Goal: Task Accomplishment & Management: Manage account settings

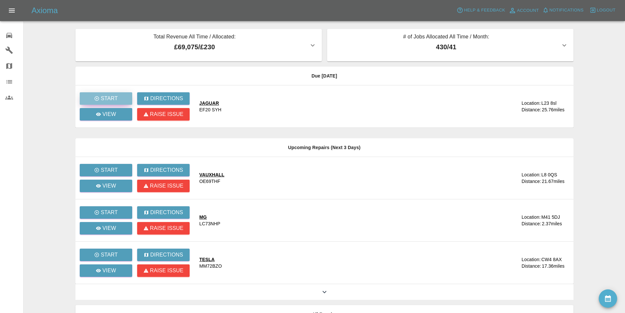
click at [110, 94] on button "Start" at bounding box center [106, 98] width 52 height 12
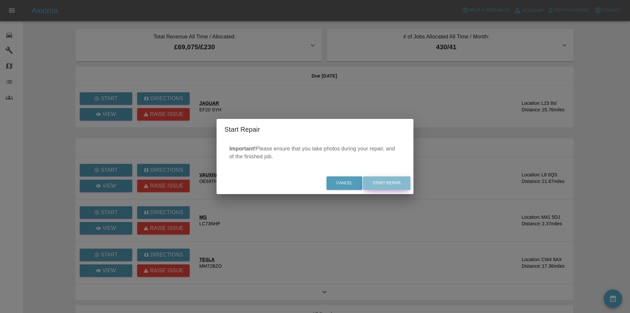
click at [399, 184] on button "Start Repair" at bounding box center [387, 182] width 48 height 13
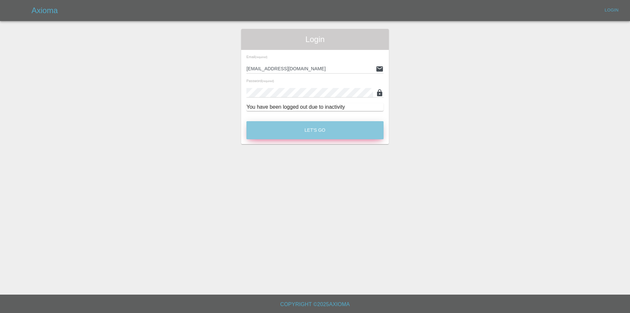
click at [294, 133] on button "Let's Go" at bounding box center [314, 130] width 137 height 18
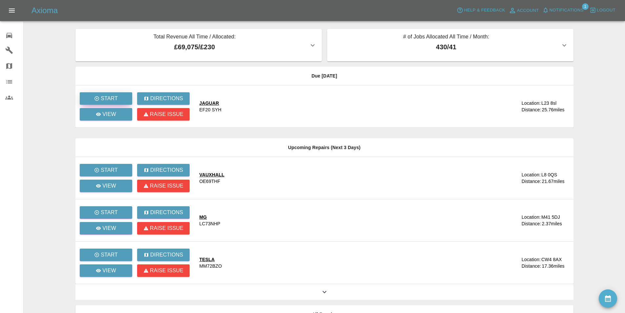
click at [120, 94] on button "Start" at bounding box center [106, 98] width 52 height 12
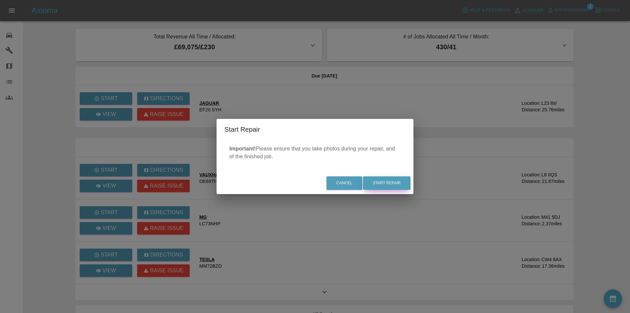
click at [380, 181] on button "Start Repair" at bounding box center [387, 182] width 48 height 13
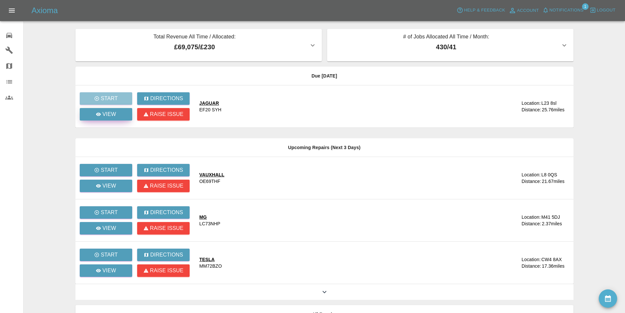
click at [118, 114] on link "View" at bounding box center [106, 114] width 52 height 12
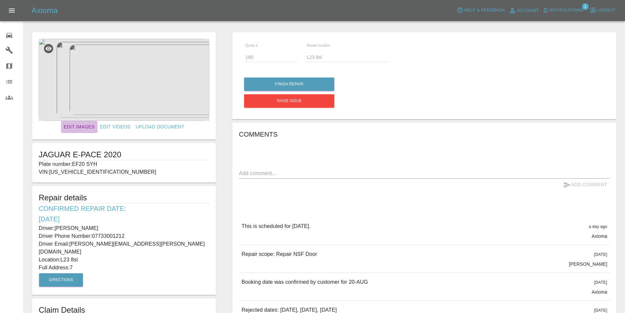
click at [84, 126] on link "Edit Images" at bounding box center [79, 127] width 36 height 12
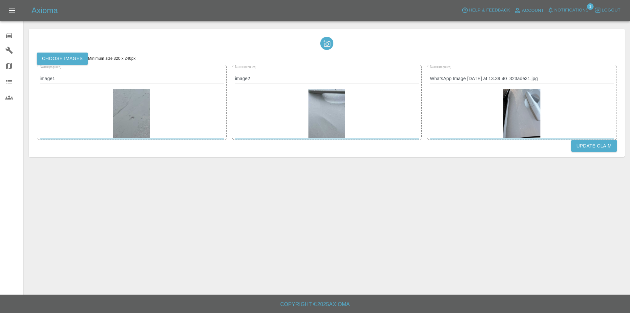
click at [519, 107] on img at bounding box center [521, 113] width 37 height 49
click at [527, 107] on img at bounding box center [521, 113] width 37 height 49
click at [80, 56] on label "Choose images" at bounding box center [62, 58] width 51 height 12
click at [0, 0] on input "Choose images" at bounding box center [0, 0] width 0 height 0
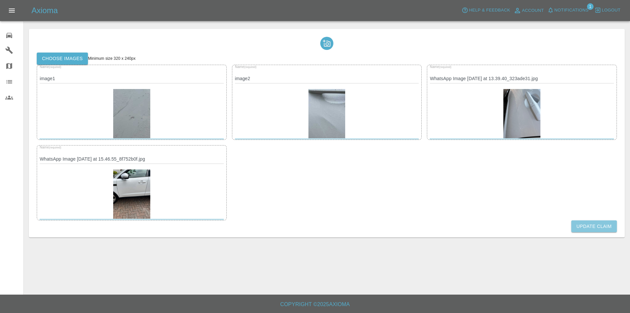
click at [592, 224] on button "Update Claim" at bounding box center [594, 226] width 46 height 12
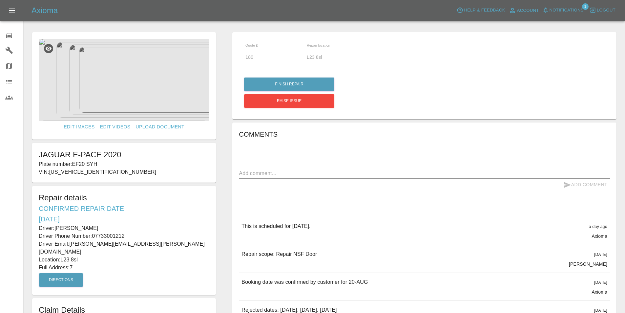
click at [431, 42] on div "Quote £ 180 Repair location L23 8sl" at bounding box center [424, 56] width 371 height 34
click at [122, 79] on img at bounding box center [124, 80] width 171 height 82
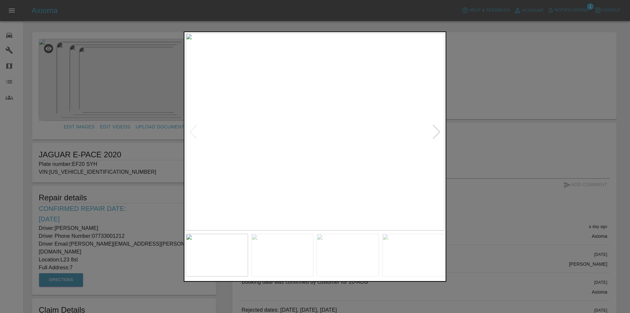
click at [436, 132] on div at bounding box center [436, 131] width 9 height 14
click at [498, 83] on div at bounding box center [315, 156] width 630 height 313
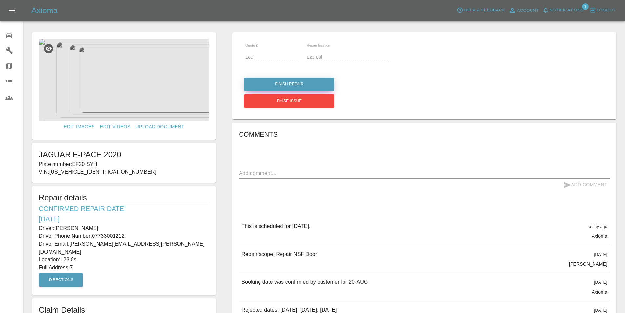
click at [274, 80] on button "Finish Repair" at bounding box center [289, 83] width 90 height 13
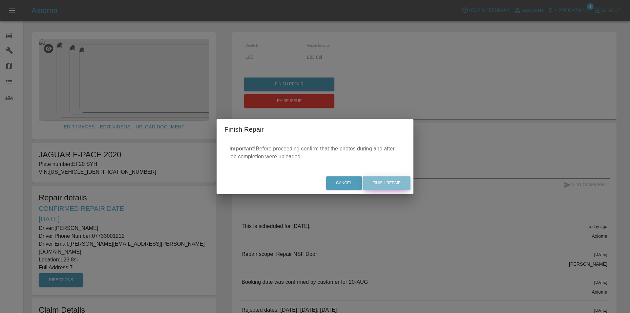
click at [388, 181] on button "Finish Repair" at bounding box center [387, 182] width 48 height 13
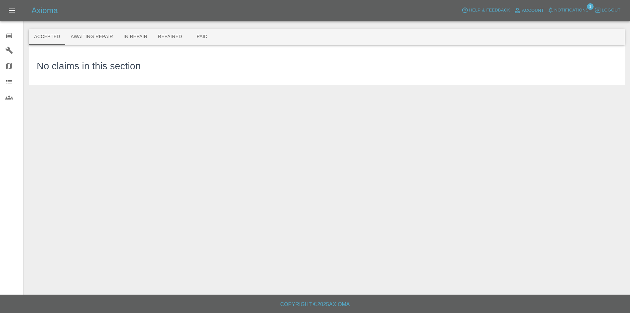
click at [17, 35] on div "0" at bounding box center [14, 35] width 18 height 10
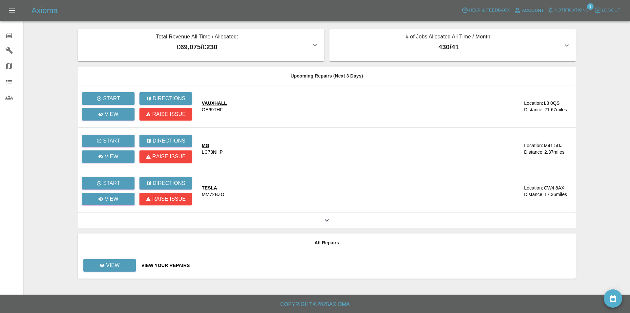
click at [610, 42] on main "Total Revenue All Time / Allocated: £69,075 / £230 Sprayway Smart Repairs NW : …" at bounding box center [315, 147] width 630 height 294
click at [569, 7] on span "Notifications" at bounding box center [571, 11] width 34 height 8
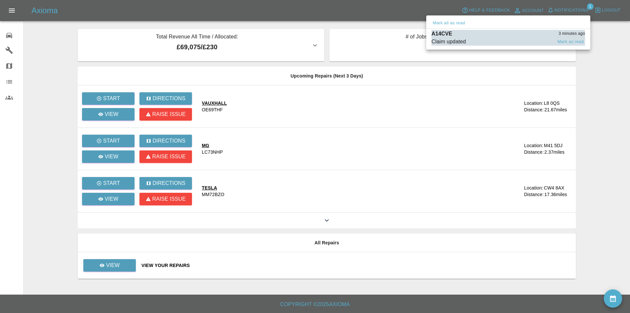
click at [506, 33] on div "A14CVE 3 minutes ago" at bounding box center [508, 34] width 154 height 8
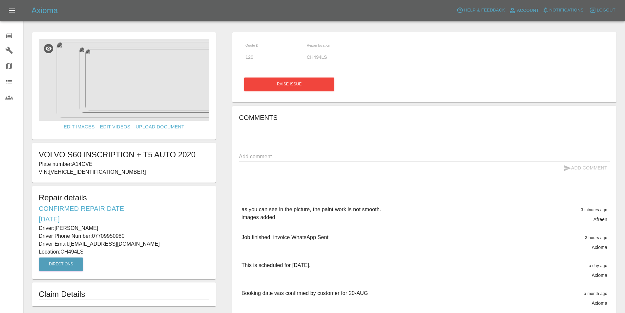
click at [134, 79] on img at bounding box center [124, 80] width 171 height 82
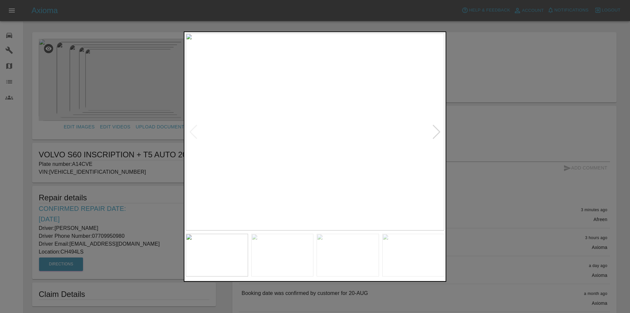
click at [434, 126] on div at bounding box center [436, 131] width 9 height 14
click at [437, 130] on img at bounding box center [315, 131] width 259 height 197
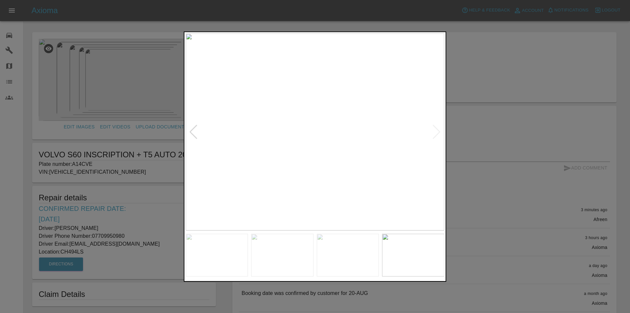
click at [491, 60] on div at bounding box center [315, 156] width 630 height 313
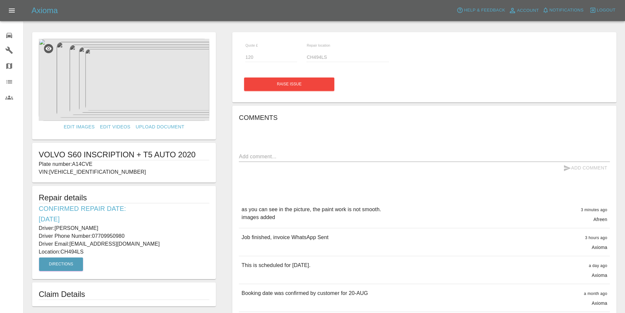
click at [118, 78] on img at bounding box center [124, 80] width 171 height 82
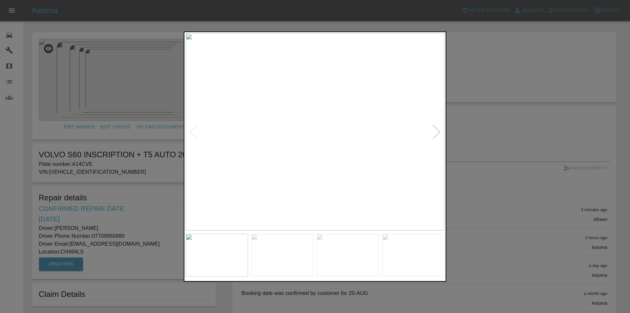
click at [435, 129] on div at bounding box center [436, 131] width 9 height 14
click at [434, 129] on div at bounding box center [436, 131] width 9 height 14
click at [486, 73] on div at bounding box center [315, 156] width 630 height 313
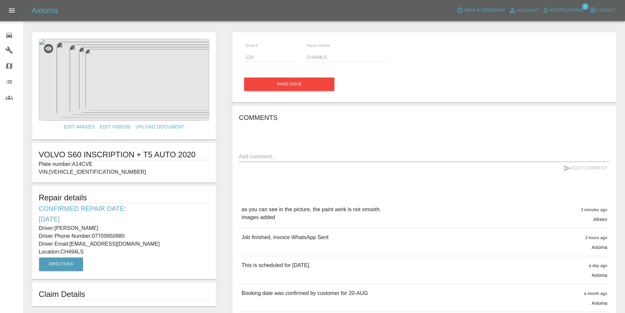
click at [27, 115] on div "Edit Images Edit Videos Upload Document VOLVO S60 INSCRIPTION + T5 AUTO 2020 Pl…" at bounding box center [124, 263] width 200 height 469
click at [315, 136] on div "Comments x Add Comment as you can see in the picture, the paint work is not smo…" at bounding box center [424, 300] width 371 height 376
click at [559, 9] on span "Notifications" at bounding box center [567, 11] width 34 height 8
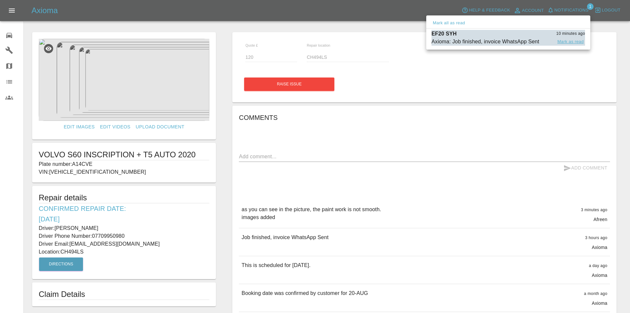
click at [566, 39] on button "Mark as read" at bounding box center [570, 42] width 29 height 8
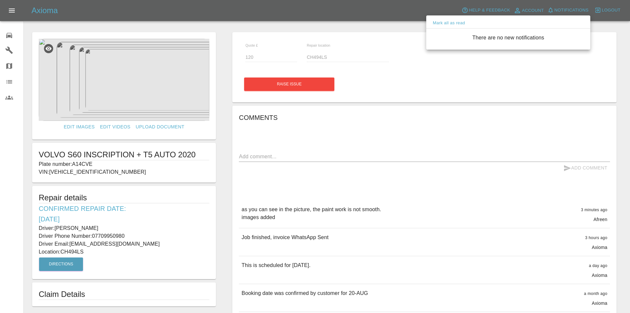
click at [296, 8] on div at bounding box center [315, 156] width 630 height 313
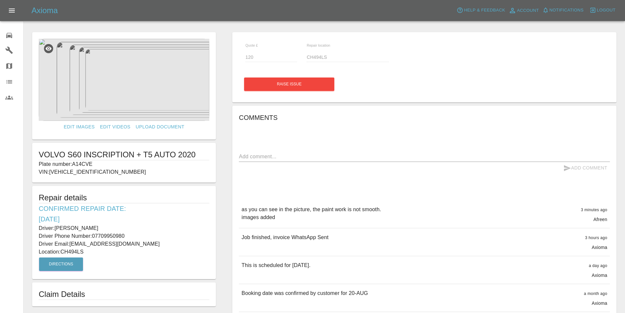
click at [6, 34] on icon at bounding box center [9, 35] width 8 height 8
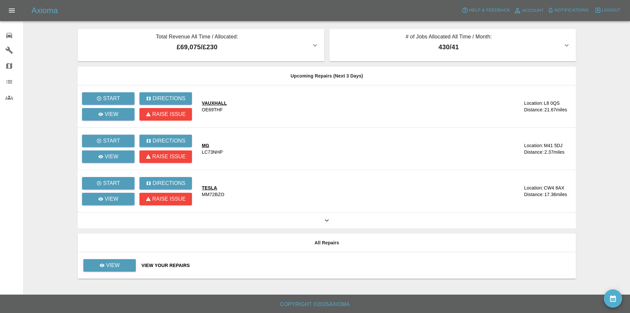
click at [52, 46] on main "Total Revenue All Time / Allocated: £69,075 / £230 Sprayway Smart Repairs NW : …" at bounding box center [315, 147] width 630 height 294
click at [108, 265] on p "View" at bounding box center [113, 265] width 14 height 8
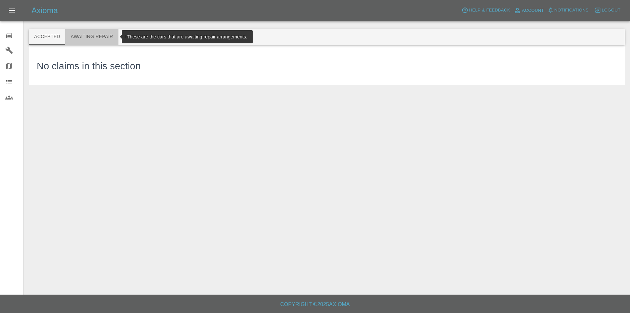
click at [106, 36] on button "Awaiting Repair" at bounding box center [91, 37] width 53 height 16
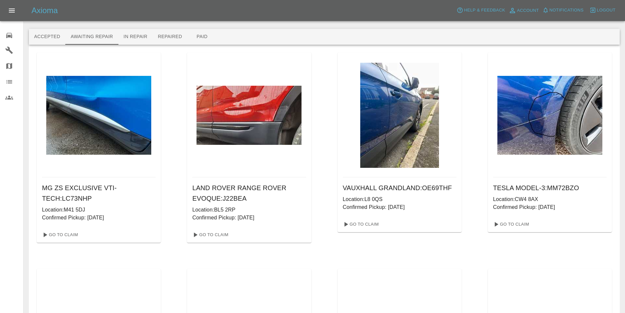
click at [7, 34] on icon at bounding box center [9, 35] width 8 height 8
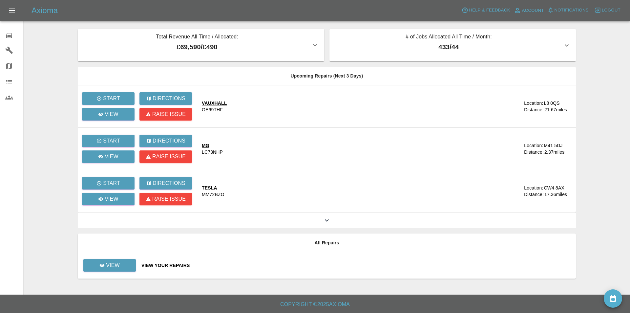
click at [40, 49] on main "Total Revenue All Time / Allocated: £69,590 / £490 Sprayway Smart Repairs NW : …" at bounding box center [315, 147] width 630 height 294
click at [103, 266] on icon at bounding box center [102, 264] width 5 height 3
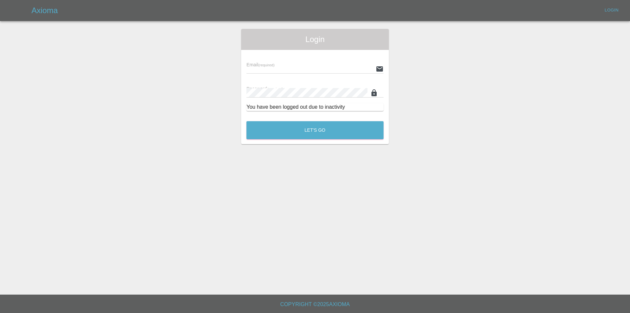
type input "[EMAIL_ADDRESS][DOMAIN_NAME]"
click at [272, 126] on button "Let's Go" at bounding box center [314, 130] width 137 height 18
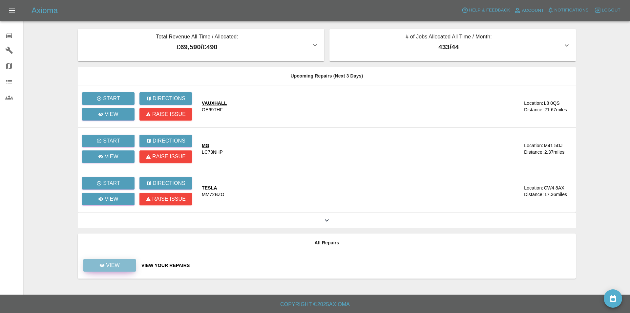
click at [116, 267] on p "View" at bounding box center [113, 265] width 14 height 8
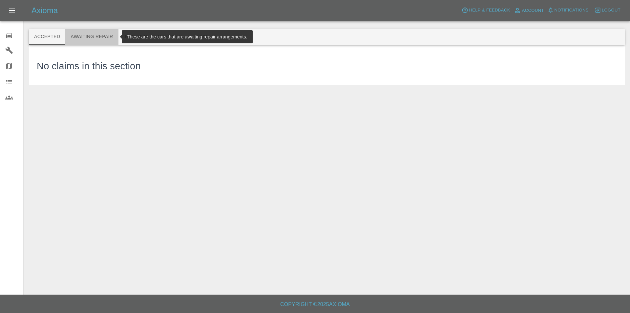
click at [98, 37] on button "Awaiting Repair" at bounding box center [91, 37] width 53 height 16
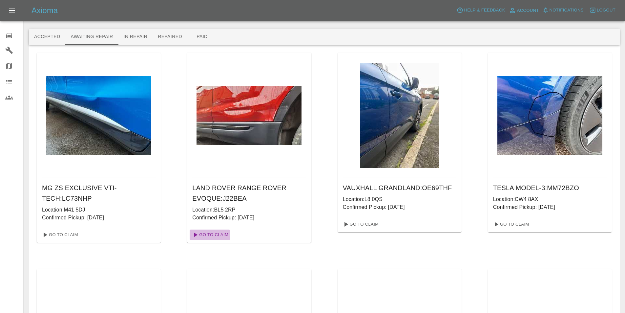
click at [213, 237] on link "Go To Claim" at bounding box center [210, 234] width 40 height 10
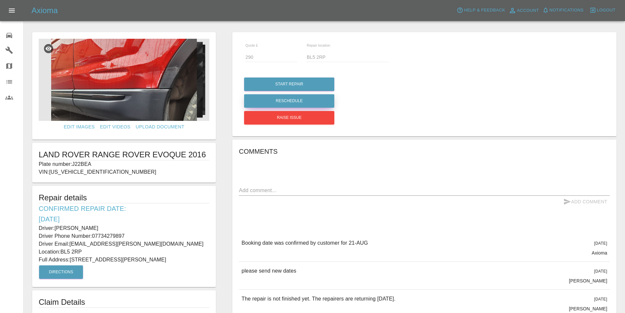
click at [291, 97] on button "Reschedule" at bounding box center [289, 100] width 90 height 13
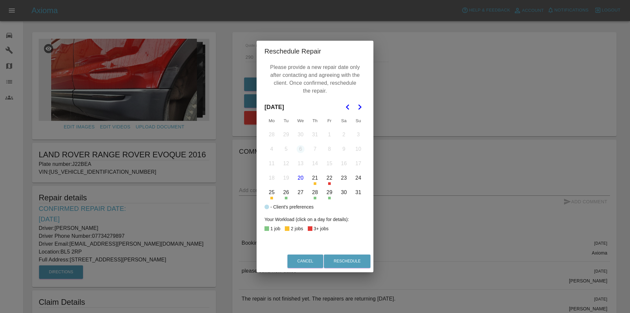
click at [328, 178] on button "22" at bounding box center [330, 178] width 14 height 14
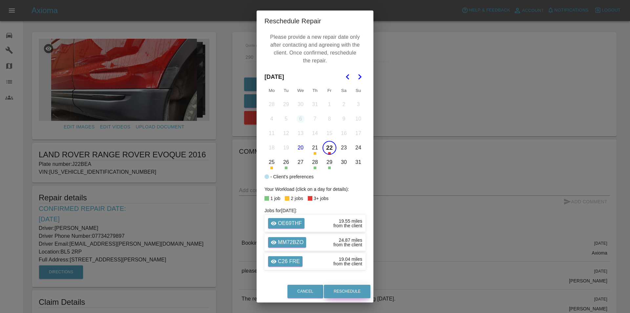
click at [343, 287] on button "Reschedule" at bounding box center [347, 290] width 47 height 13
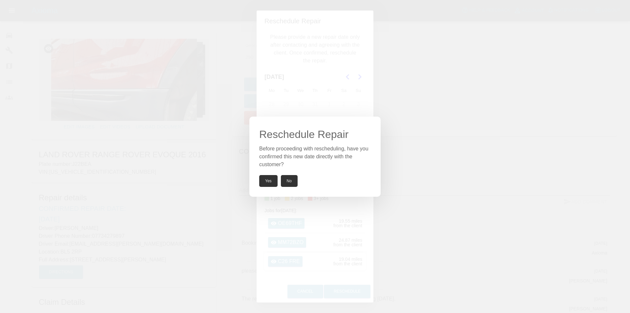
click at [262, 183] on button "Yes" at bounding box center [268, 181] width 18 height 12
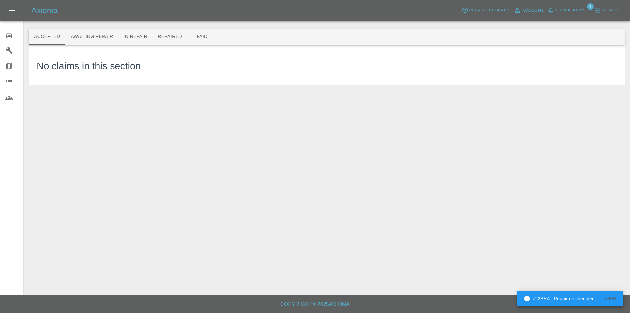
click at [5, 32] on icon at bounding box center [9, 35] width 8 height 8
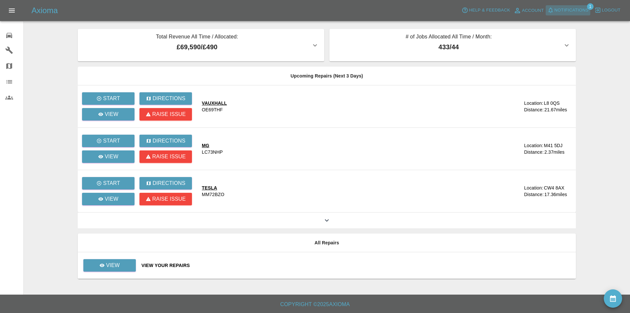
click at [574, 9] on span "Notifications" at bounding box center [571, 11] width 34 height 8
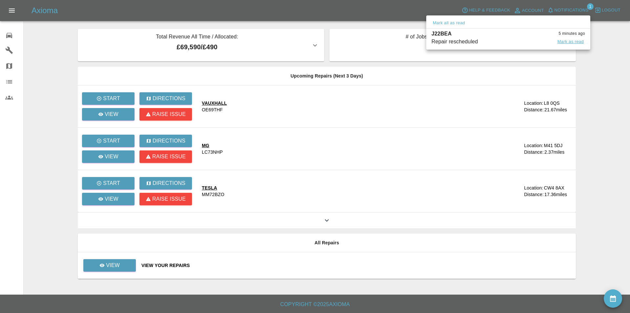
click at [559, 41] on button "Mark as read" at bounding box center [570, 42] width 29 height 8
click at [43, 55] on div at bounding box center [315, 156] width 630 height 313
